Goal: Find specific page/section: Find specific page/section

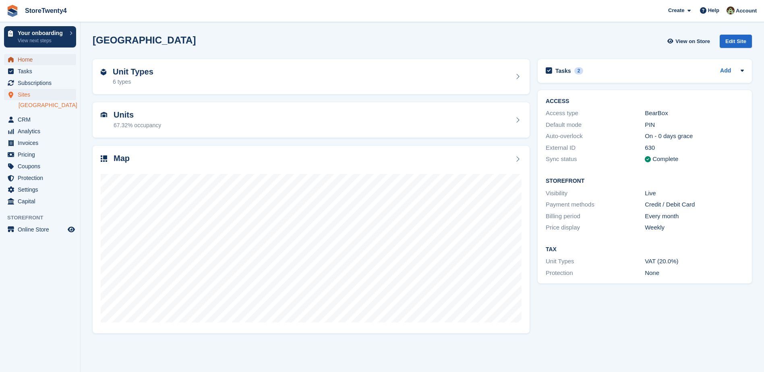
click at [30, 60] on span "Home" at bounding box center [42, 59] width 48 height 11
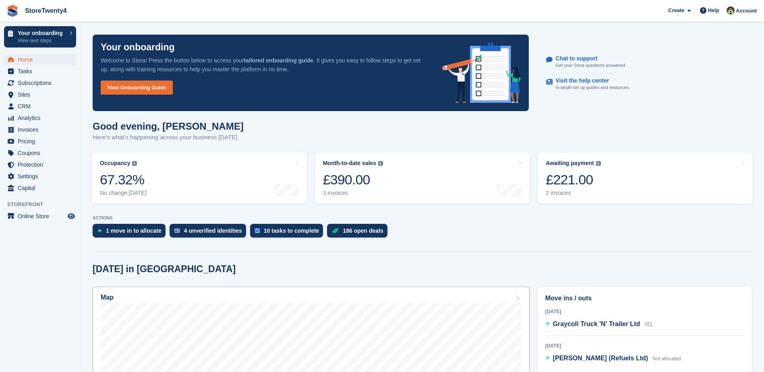
scroll to position [121, 0]
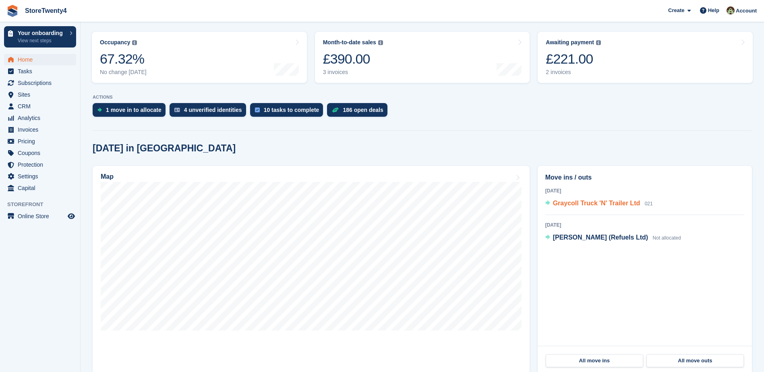
click at [575, 206] on span "Graycoll Truck 'N' Trailer Ltd" at bounding box center [596, 203] width 87 height 7
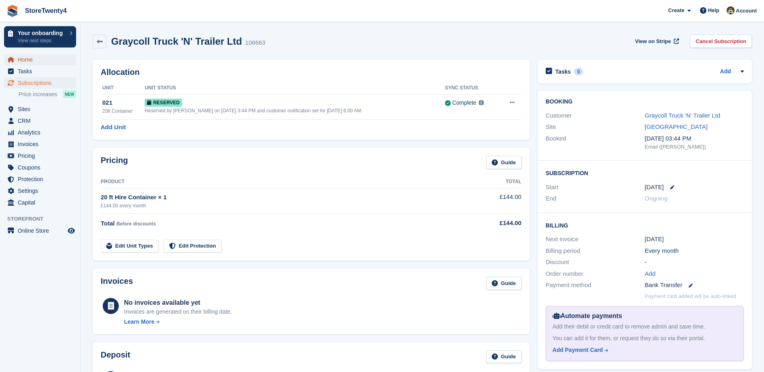
click at [27, 59] on span "Home" at bounding box center [42, 59] width 48 height 11
